Goal: Navigation & Orientation: Find specific page/section

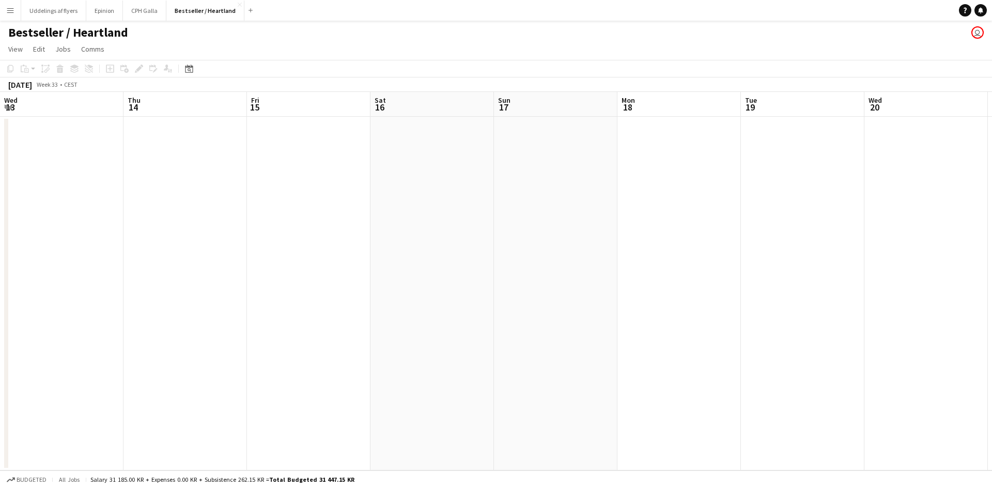
scroll to position [0, 357]
drag, startPoint x: 133, startPoint y: 169, endPoint x: 141, endPoint y: 118, distance: 51.8
click at [114, 181] on app-calendar-viewport "Wed 13 Thu 14 Fri 15 Sat 16 Sun 17 Mon 18 Tue 19 Wed 20 Thu 21 Fri 22 Sat 23 Su…" at bounding box center [496, 281] width 992 height 379
click at [133, 6] on button "CPH Galla Close" at bounding box center [144, 11] width 43 height 20
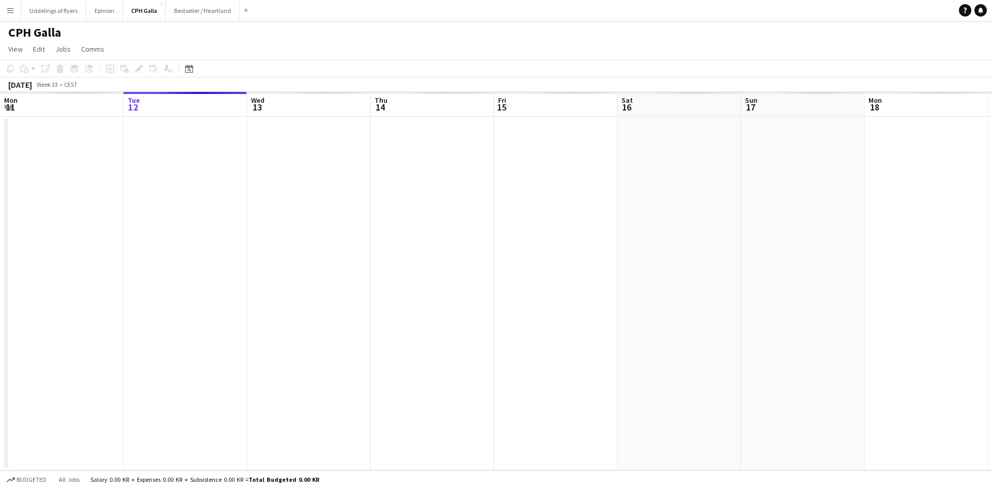
click at [65, 356] on app-calendar-viewport "Sat 9 Sun 10 Mon 11 Tue 12 Wed 13 Thu 14 Fri 15 Sat 16 Sun 17 Mon 18 Tue 19 Wed…" at bounding box center [496, 281] width 992 height 379
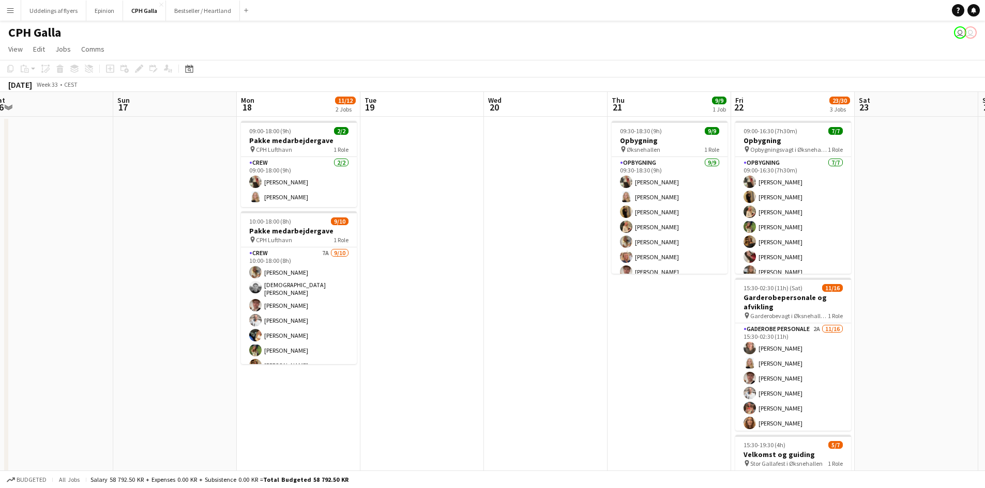
scroll to position [0, 381]
drag, startPoint x: 480, startPoint y: 274, endPoint x: 415, endPoint y: 285, distance: 66.0
click at [415, 285] on app-calendar-viewport "Wed 13 Thu 14 Fri 15 Sat 16 Sun 17 Mon 18 11/12 2 Jobs Tue 19 Wed 20 Thu 21 9/9…" at bounding box center [492, 350] width 985 height 517
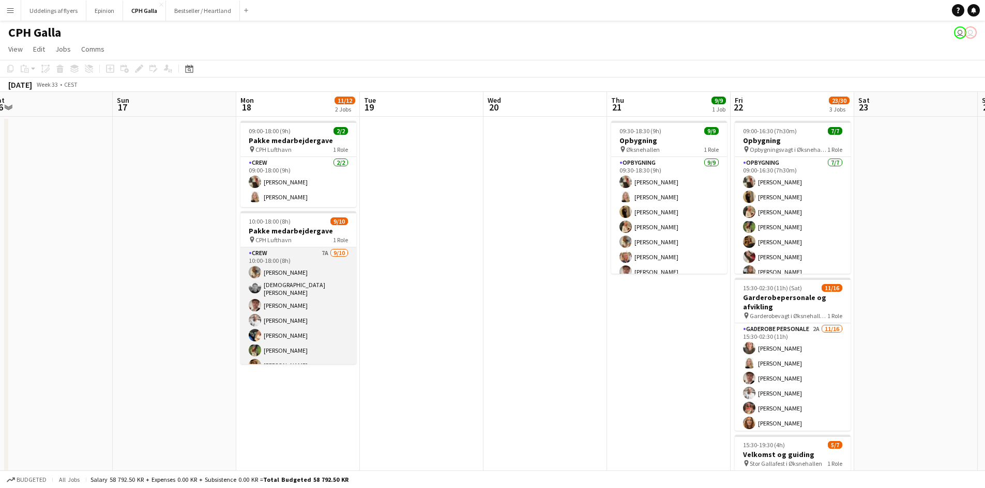
click at [290, 308] on app-card-role "Crew 7A [DATE] 10:00-18:00 (8h) Havana Pryce [PERSON_NAME] [PERSON_NAME] [PERSO…" at bounding box center [298, 334] width 116 height 173
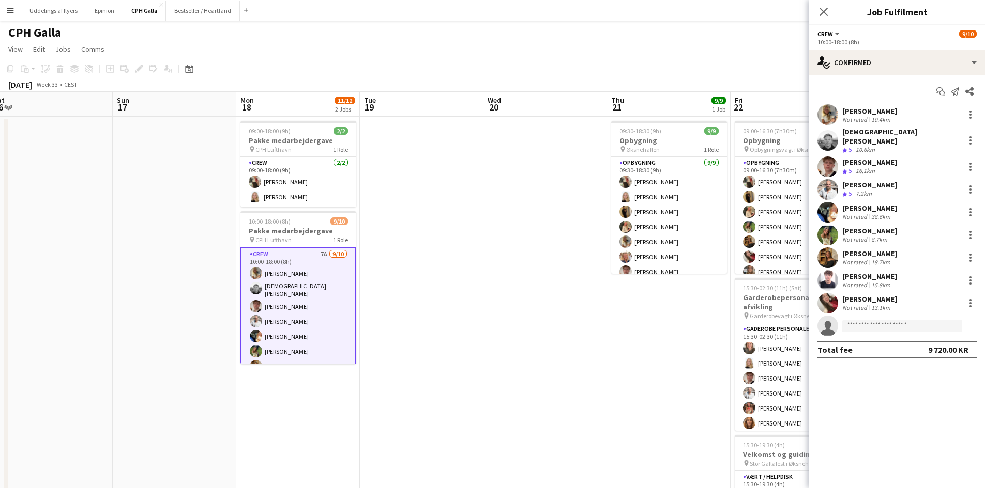
click at [445, 217] on app-date-cell at bounding box center [422, 363] width 124 height 492
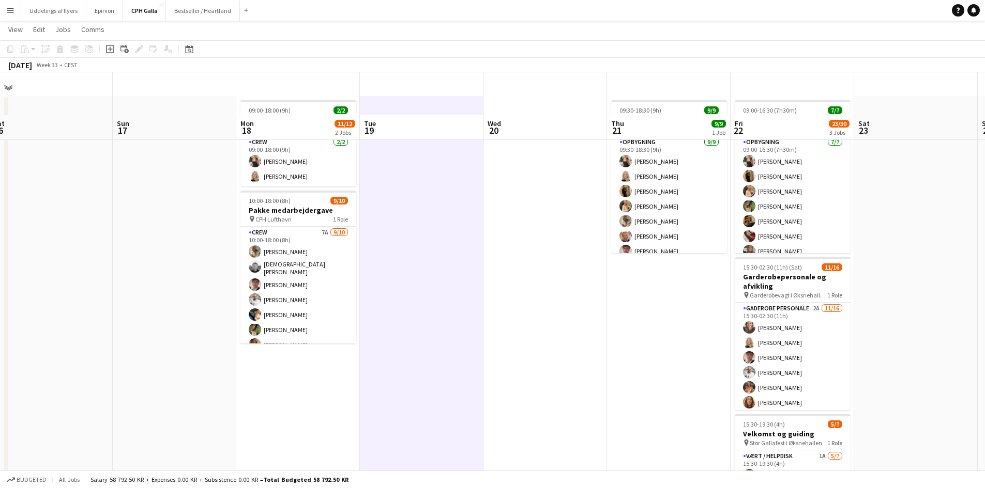
scroll to position [0, 0]
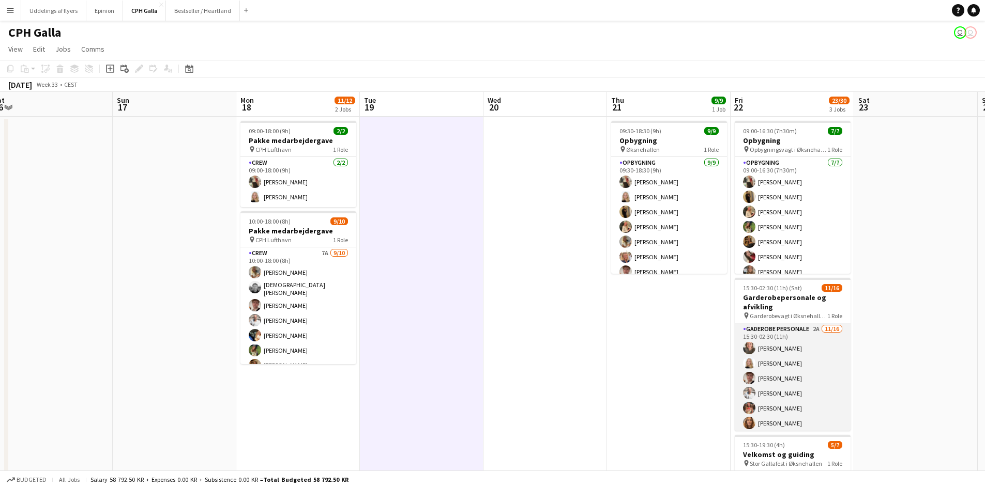
click at [783, 365] on app-card-role "Gaderobe personale 2A [DATE] 15:30-02:30 (11h) [PERSON_NAME] [PERSON_NAME] [PER…" at bounding box center [792, 454] width 116 height 260
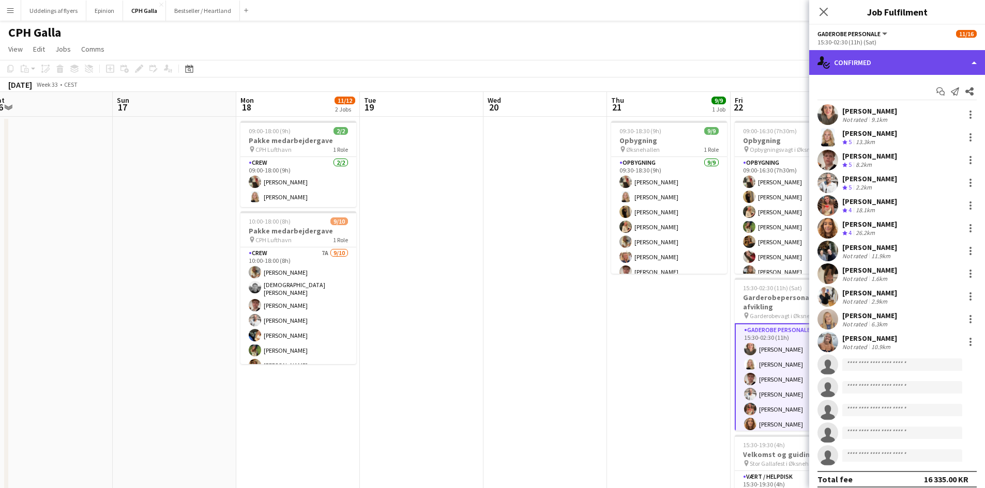
click at [886, 57] on div "single-neutral-actions-check-2 Confirmed" at bounding box center [897, 62] width 176 height 25
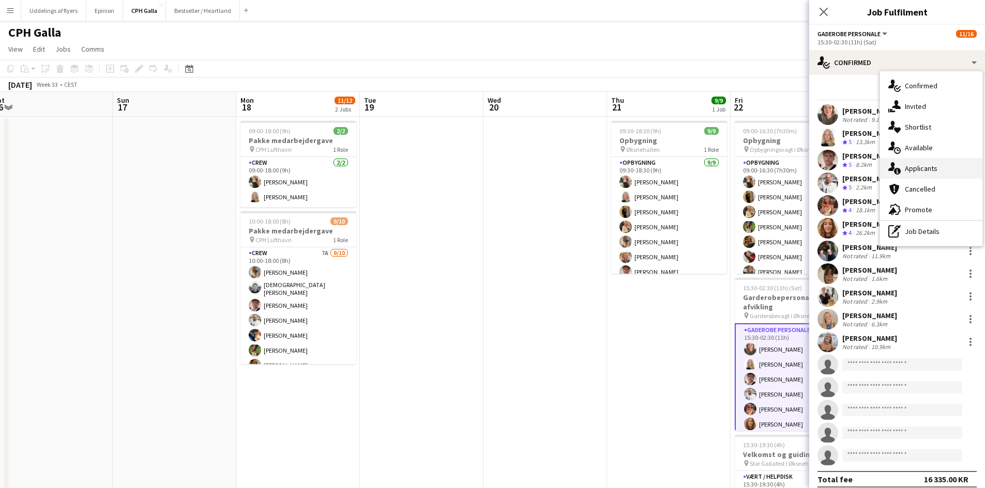
click at [912, 173] on div "single-neutral-actions-information Applicants" at bounding box center [931, 168] width 102 height 21
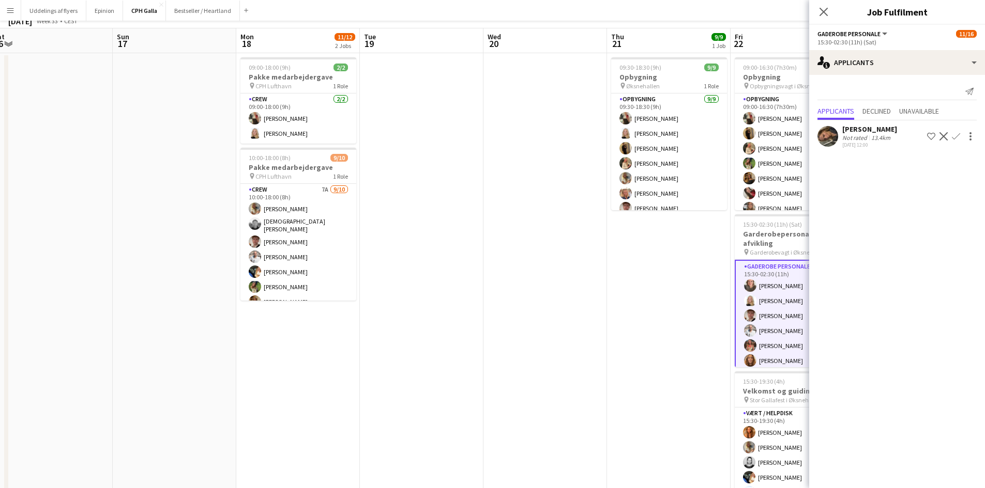
scroll to position [137, 0]
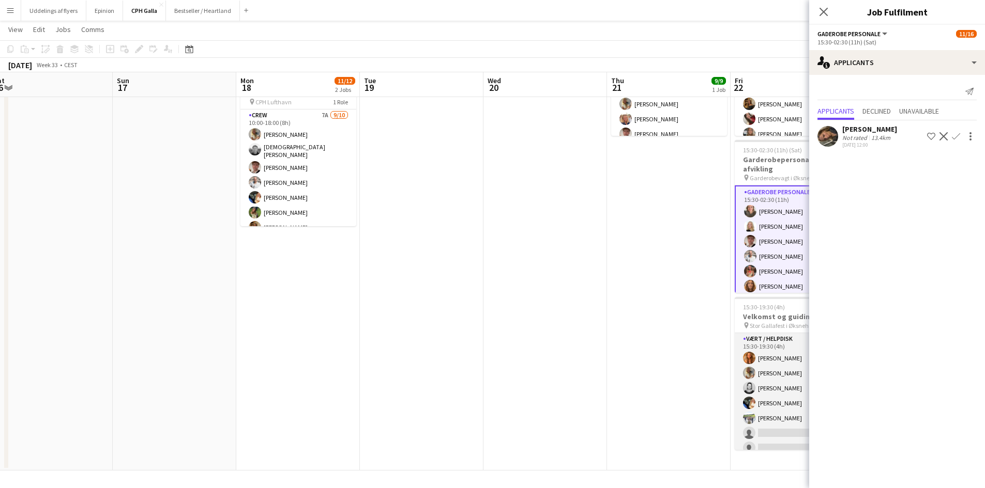
click at [785, 359] on app-card-role "Vært / Helpdisk 1A [DATE] 15:30-19:30 (4h) Vanilla Pryce Havana [PERSON_NAME] […" at bounding box center [792, 395] width 116 height 125
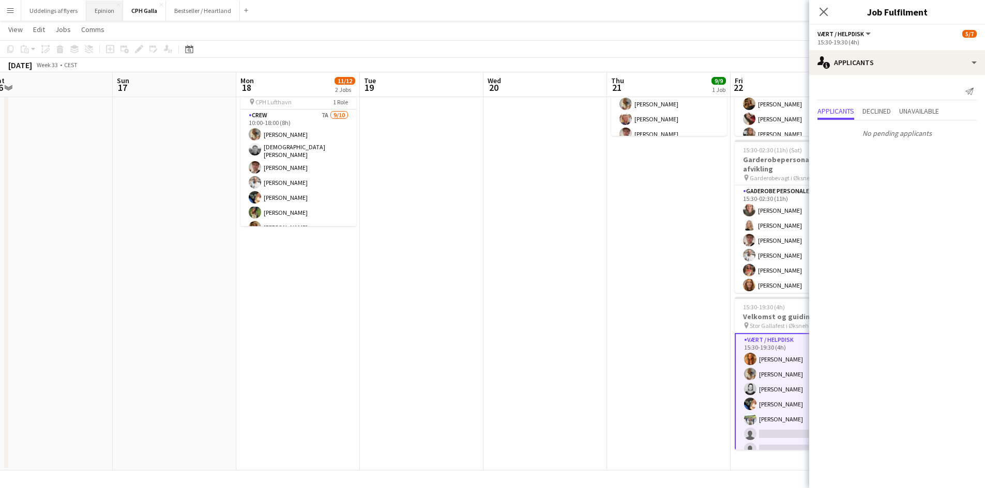
click at [91, 13] on button "Epinion Close" at bounding box center [104, 11] width 37 height 20
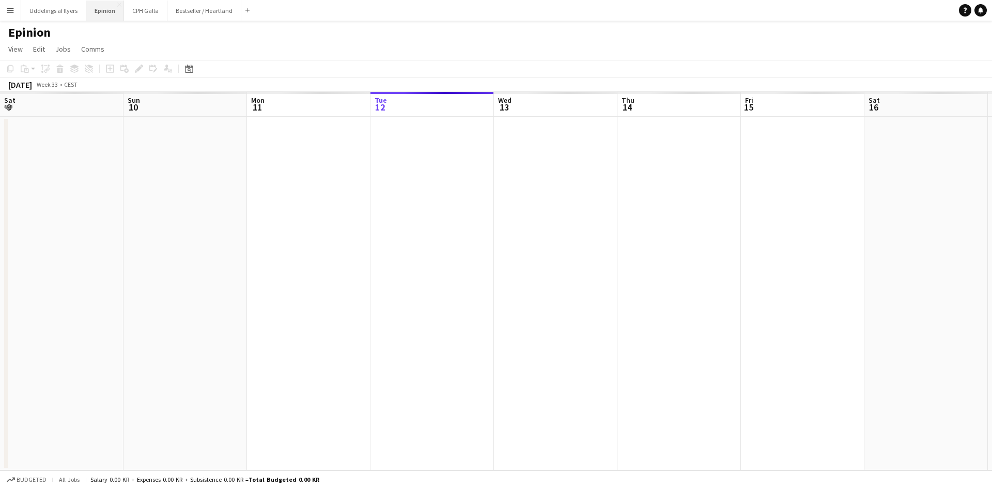
scroll to position [0, 247]
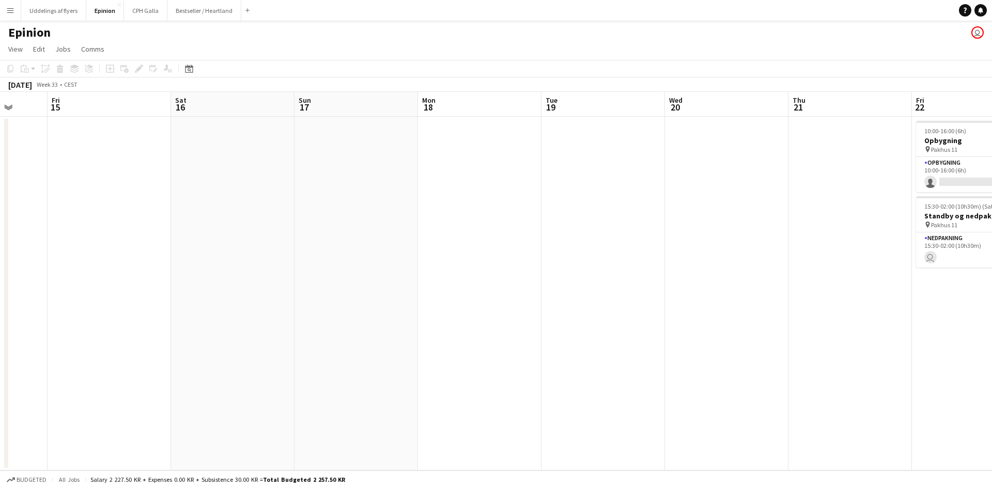
drag, startPoint x: 437, startPoint y: 170, endPoint x: 329, endPoint y: 172, distance: 108.0
click at [238, 178] on app-calendar-viewport "Tue 12 Wed 13 Thu 14 Fri 15 Sat 16 Sun 17 Mon 18 Tue 19 Wed 20 Thu 21 Fri 22 1/…" at bounding box center [496, 281] width 992 height 379
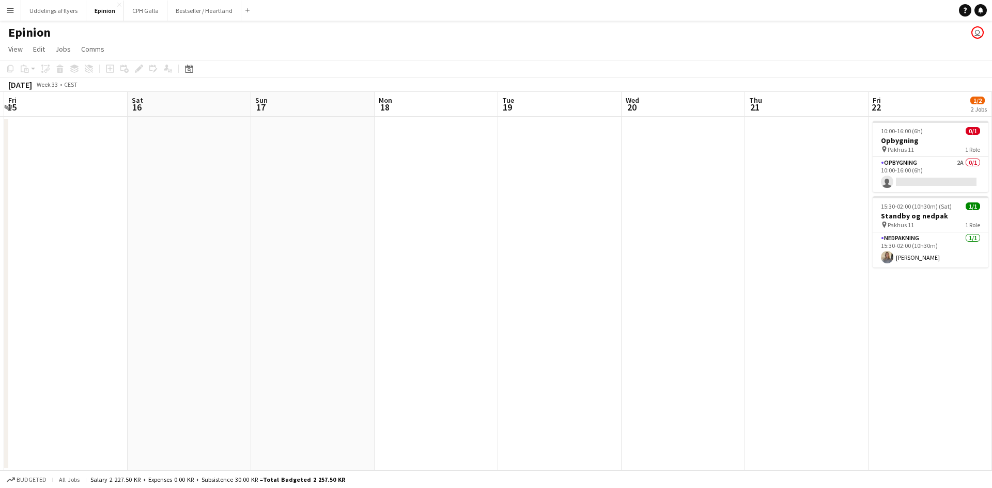
drag, startPoint x: 721, startPoint y: 165, endPoint x: 392, endPoint y: 165, distance: 328.7
click at [394, 165] on app-calendar-viewport "Tue 12 Wed 13 Thu 14 Fri 15 Sat 16 Sun 17 Mon 18 Tue 19 Wed 20 Thu 21 Fri 22 1/…" at bounding box center [496, 281] width 992 height 379
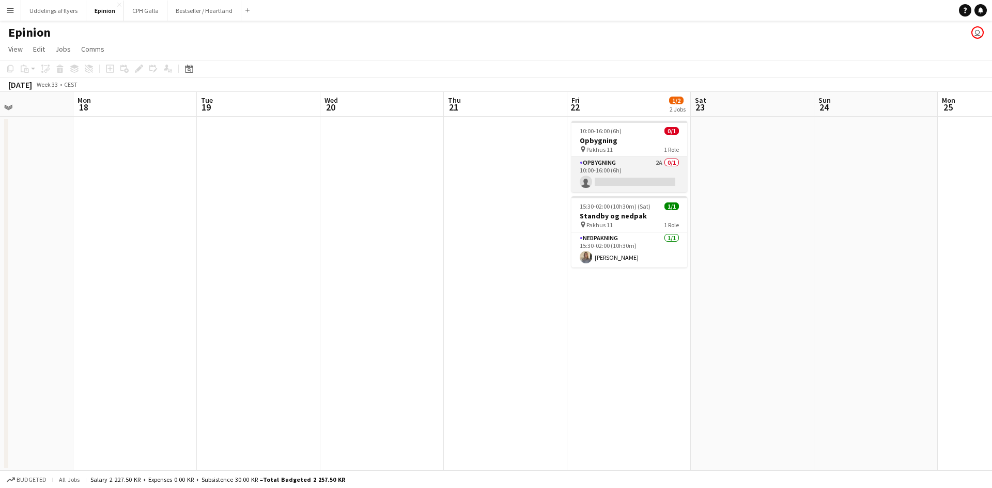
click at [641, 171] on app-card-role "Opbygning 2A 0/1 10:00-16:00 (6h) single-neutral-actions" at bounding box center [630, 174] width 116 height 35
